Goal: Task Accomplishment & Management: Use online tool/utility

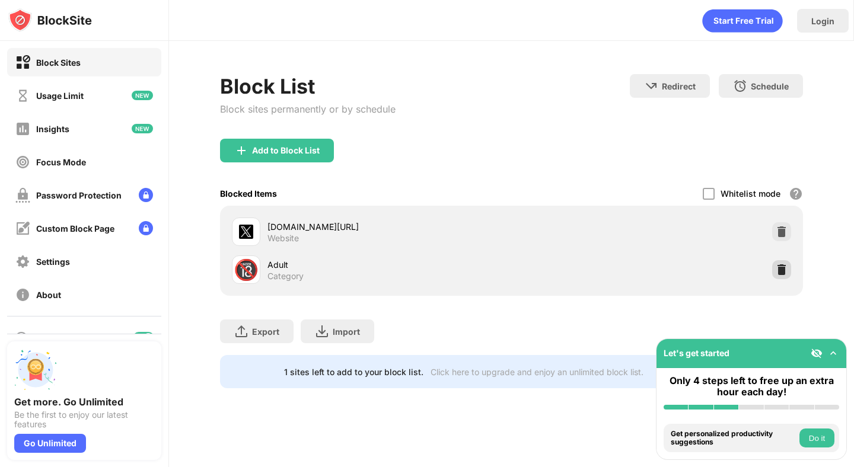
click at [783, 272] on img at bounding box center [782, 270] width 12 height 12
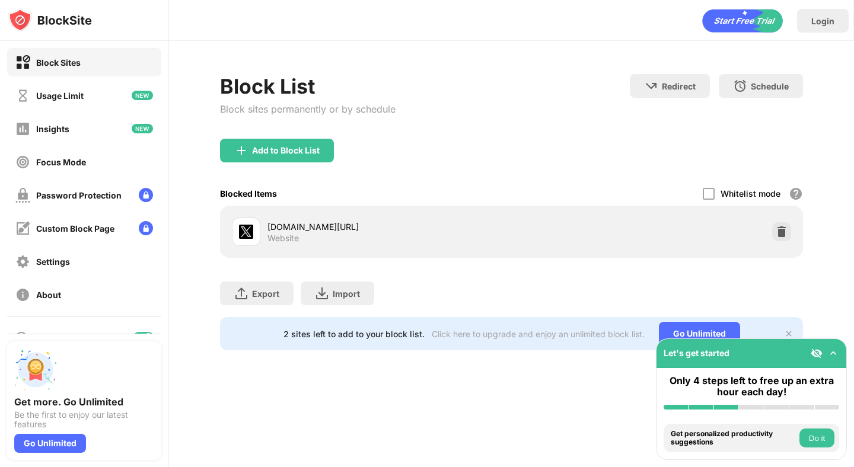
click at [280, 139] on div "Add to Block List" at bounding box center [277, 151] width 114 height 24
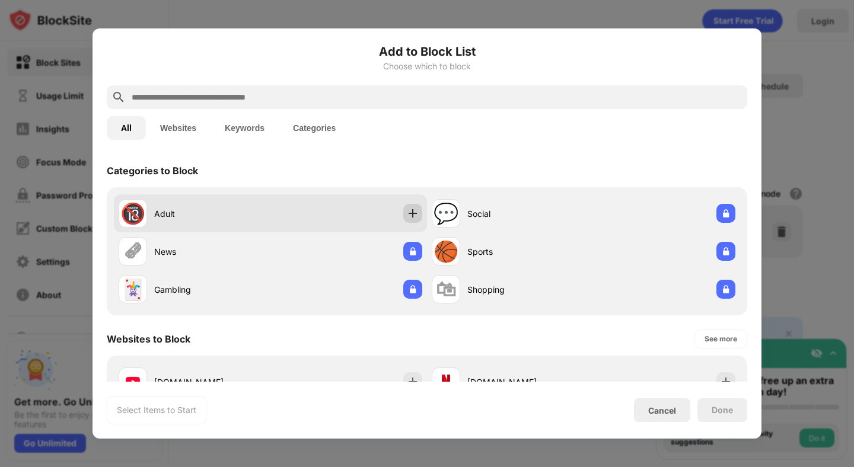
click at [413, 208] on img at bounding box center [413, 214] width 12 height 12
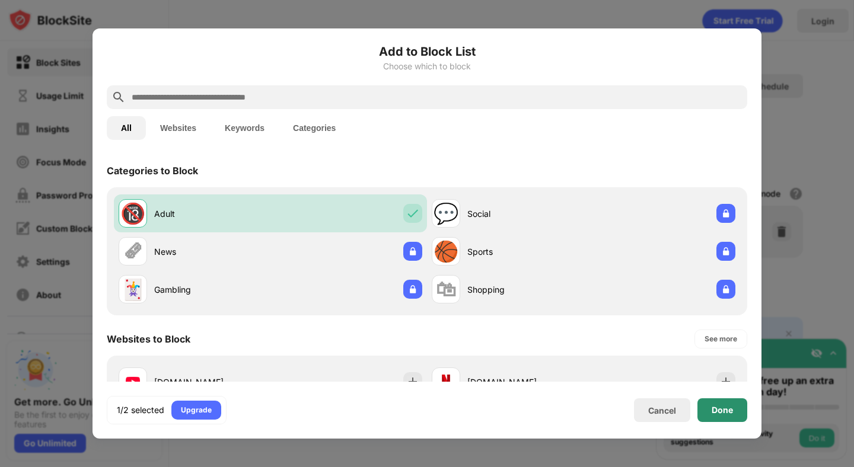
click at [716, 404] on div "Done" at bounding box center [722, 411] width 50 height 24
